Goal: Transaction & Acquisition: Download file/media

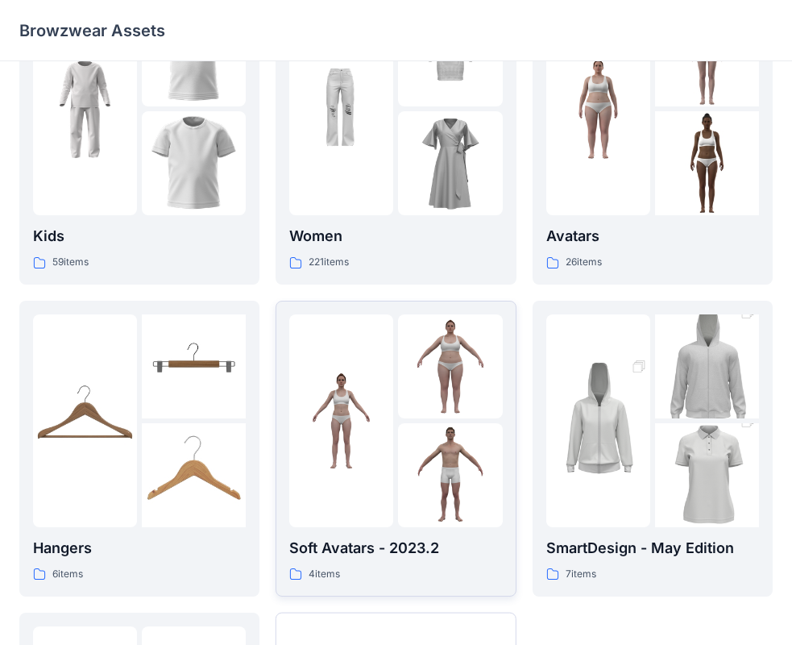
scroll to position [78, 0]
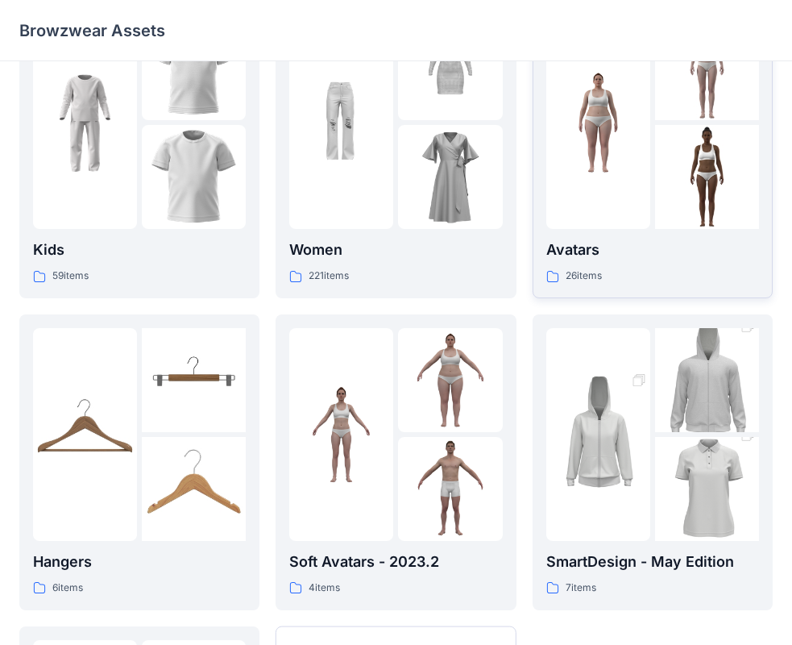
click at [595, 251] on p "Avatars" at bounding box center [652, 250] width 213 height 23
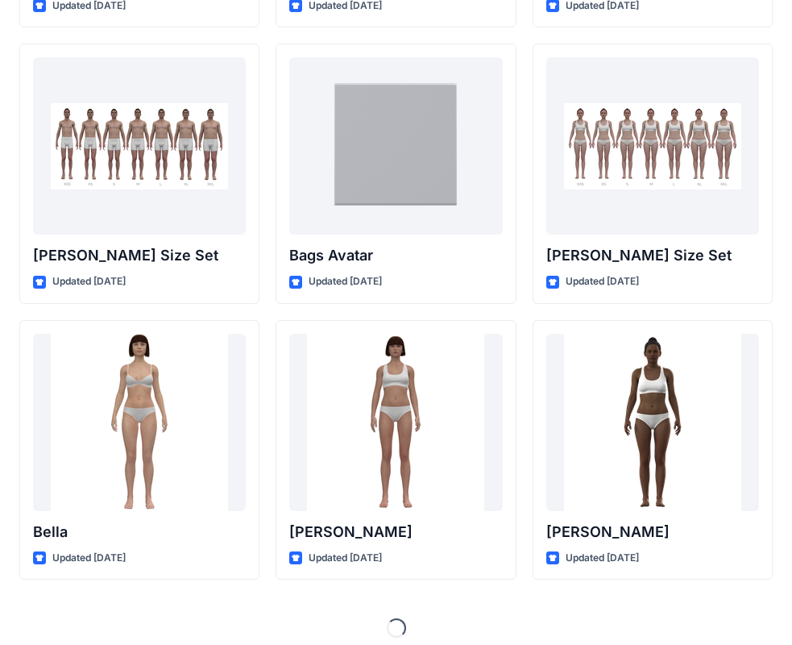
scroll to position [1705, 0]
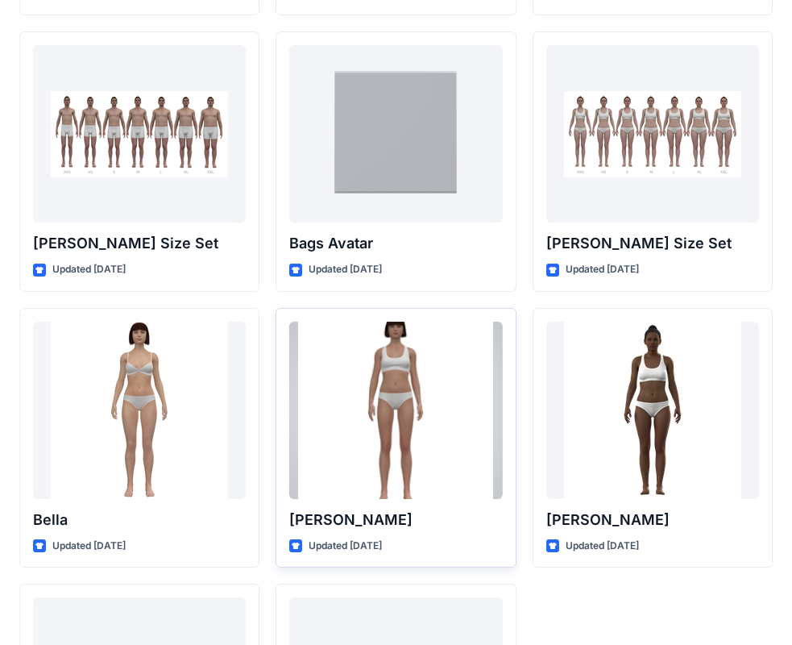
click at [399, 451] on div at bounding box center [395, 410] width 213 height 177
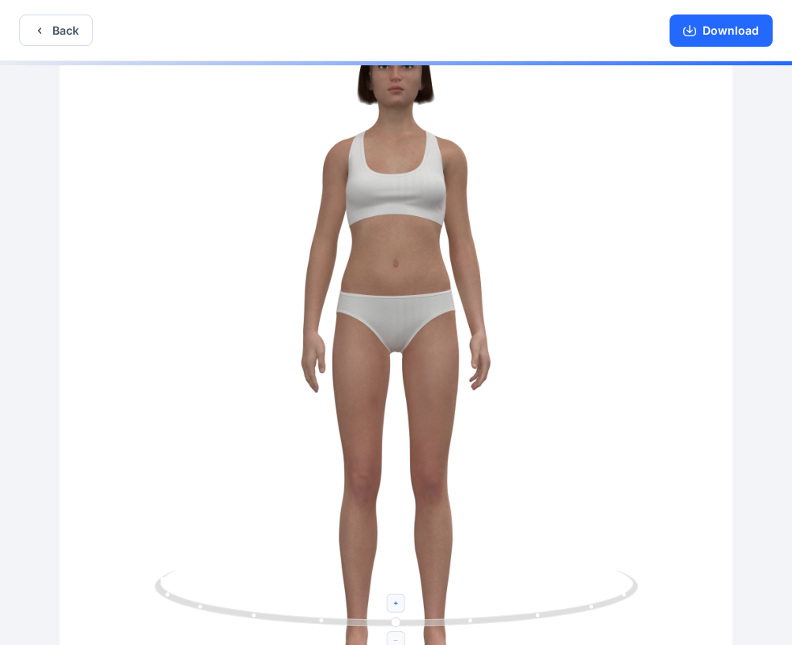
click at [394, 604] on icon at bounding box center [397, 604] width 10 height 10
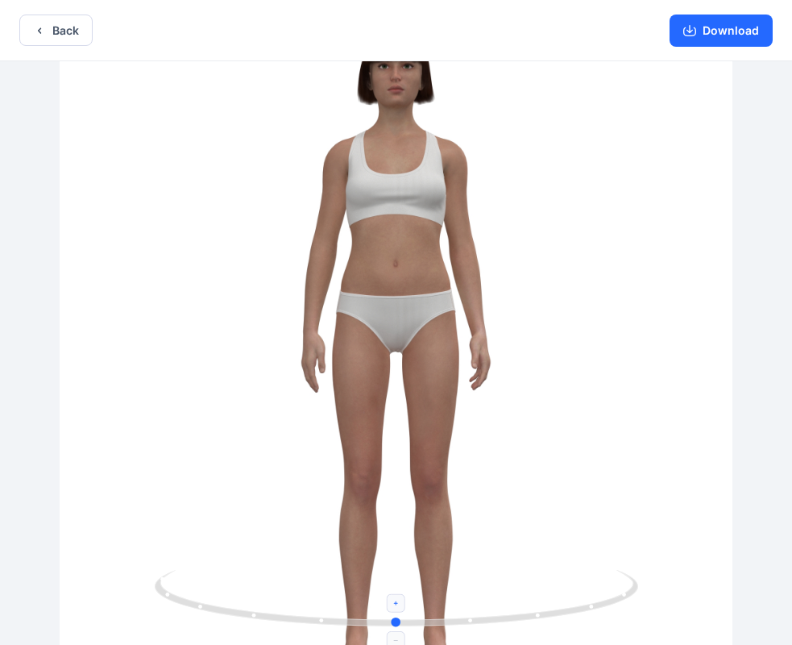
click at [398, 626] on circle at bounding box center [397, 622] width 10 height 10
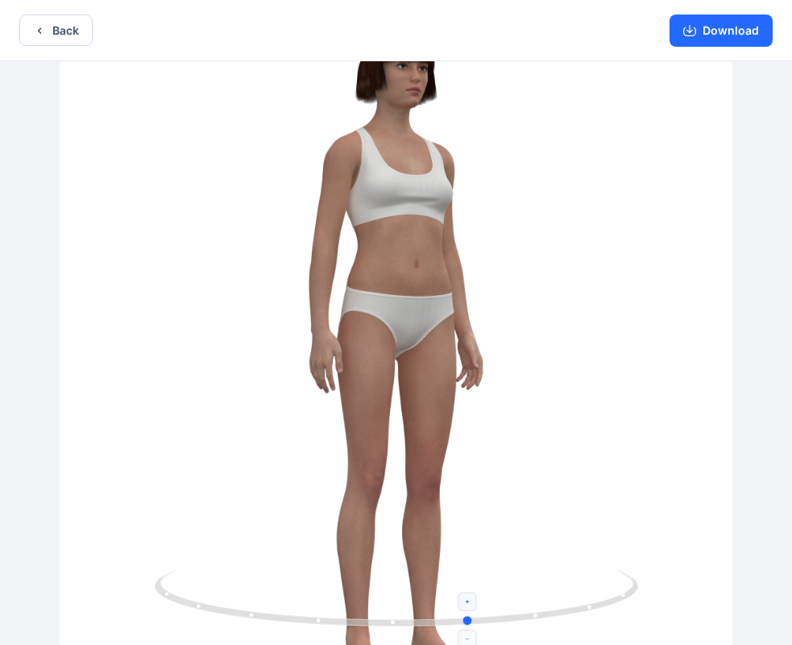
drag, startPoint x: 396, startPoint y: 621, endPoint x: 470, endPoint y: 604, distance: 76.2
click at [470, 604] on icon at bounding box center [399, 600] width 488 height 60
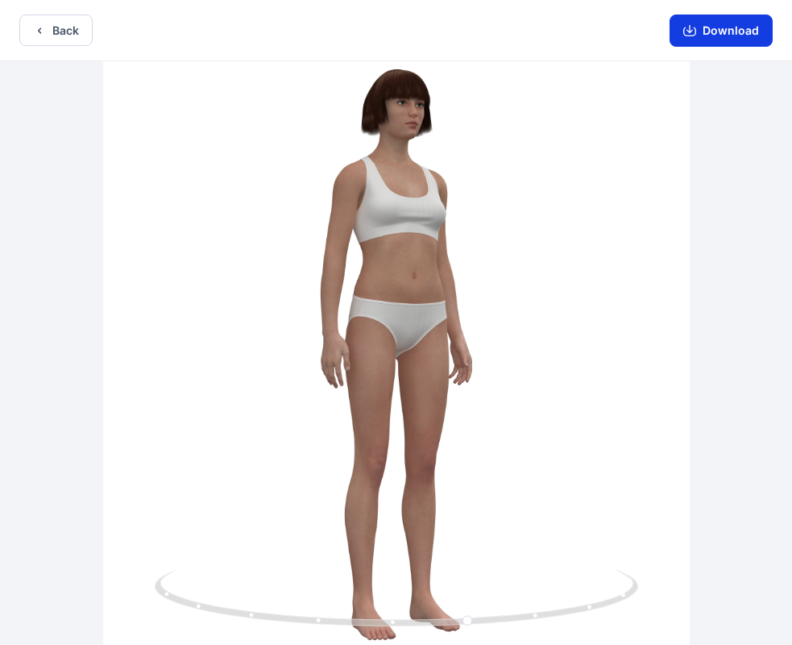
click at [724, 31] on button "Download" at bounding box center [721, 31] width 103 height 32
click at [687, 27] on icon "button" at bounding box center [689, 30] width 13 height 13
